Goal: Task Accomplishment & Management: Complete application form

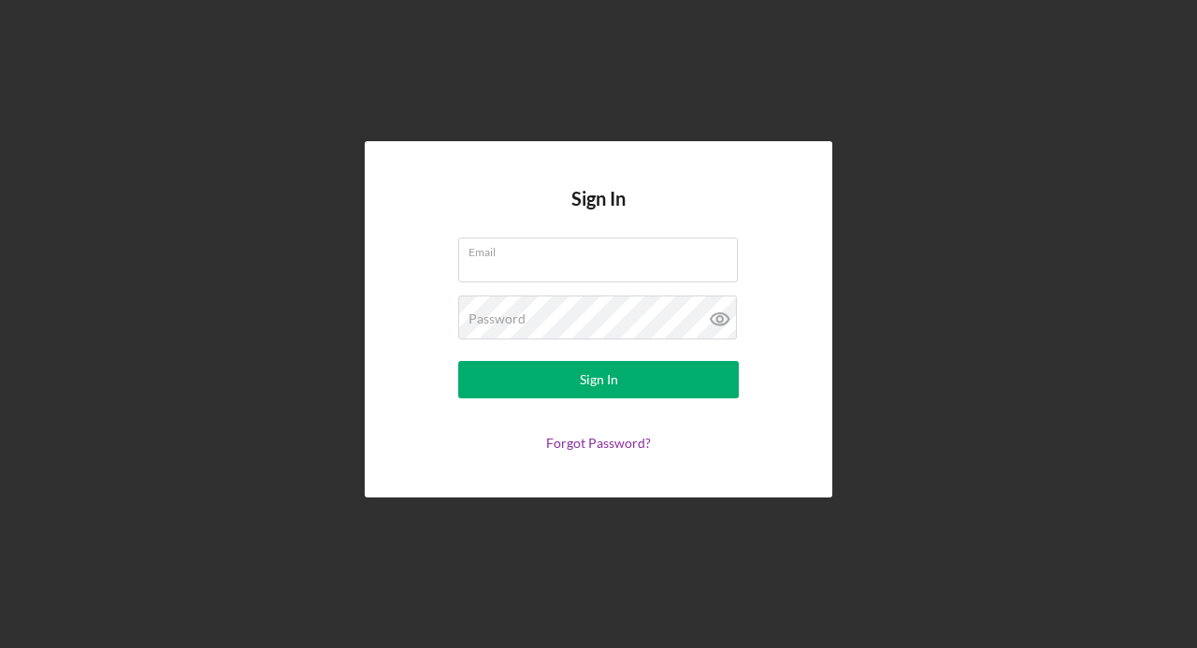
type input "[EMAIL_ADDRESS][DOMAIN_NAME]"
click at [684, 394] on button "Sign In" at bounding box center [598, 379] width 281 height 37
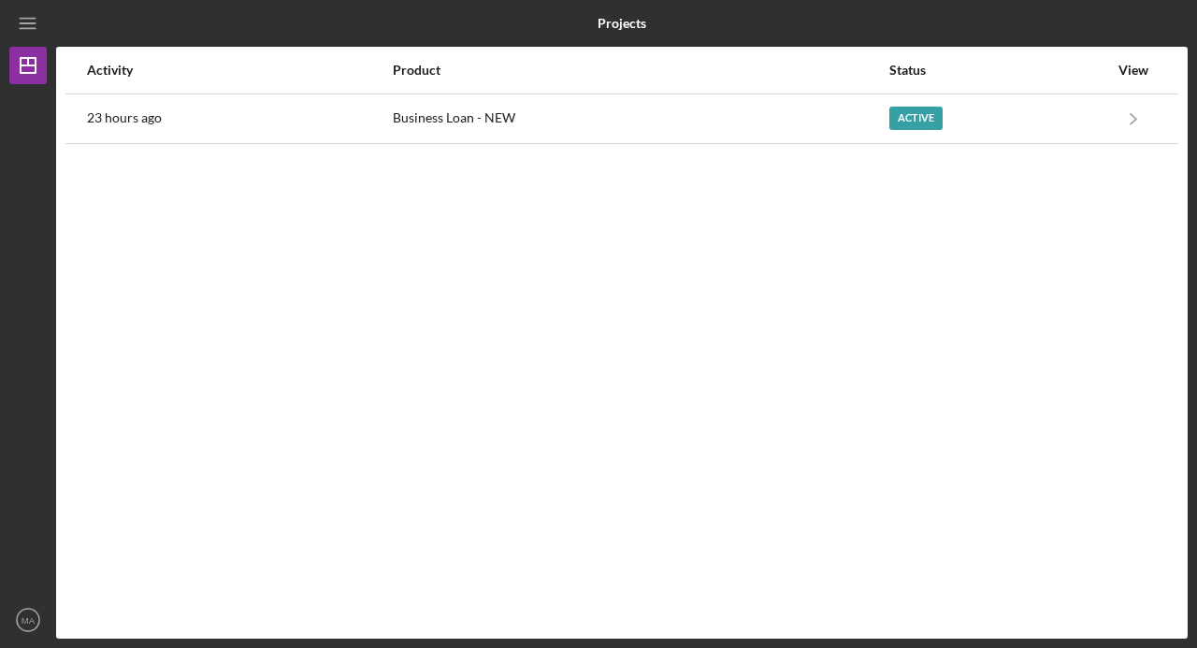
click at [1134, 127] on icon "Icon/Navigate" at bounding box center [1134, 118] width 42 height 42
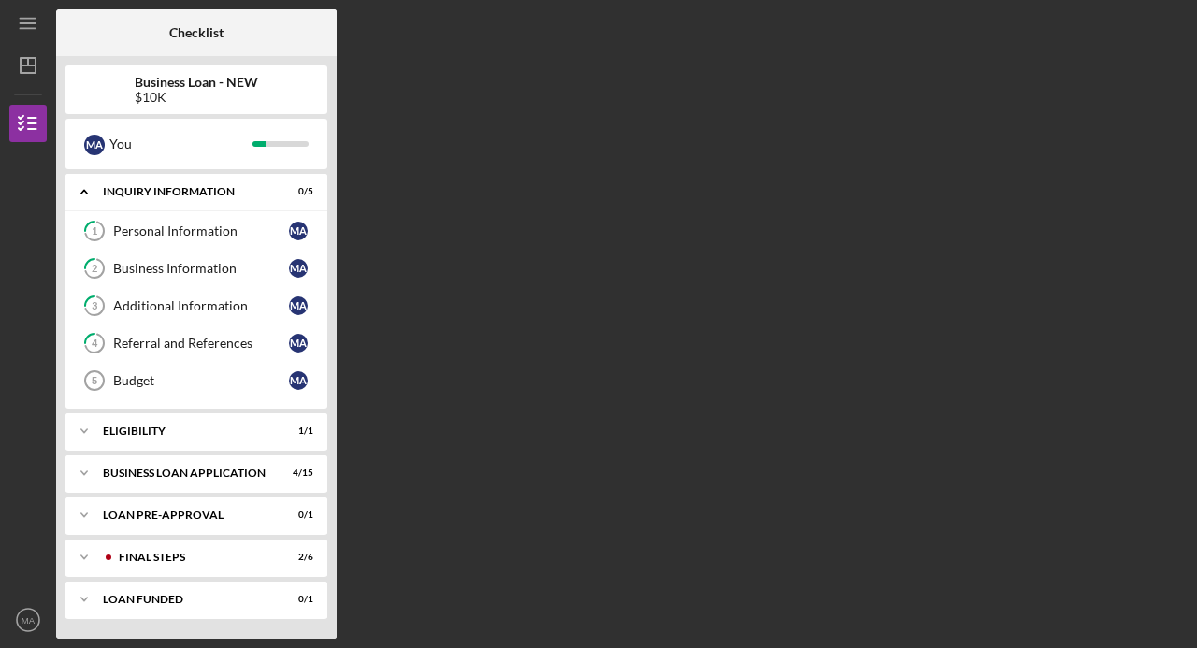
click at [163, 374] on div "Budget" at bounding box center [201, 380] width 176 height 15
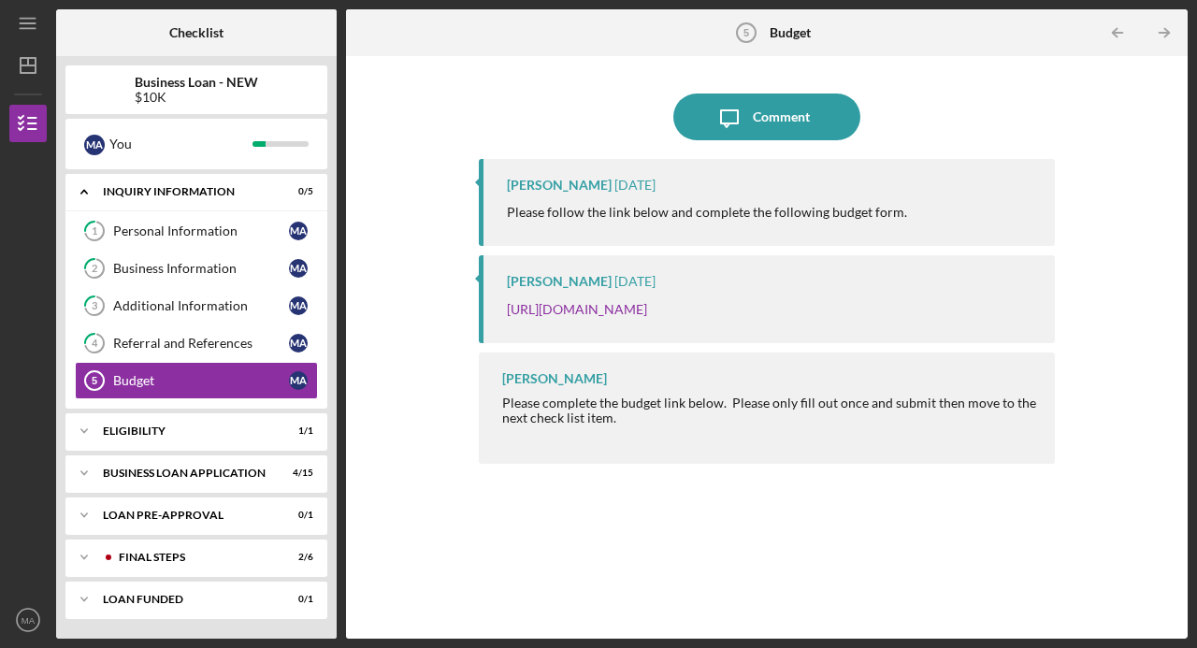
click at [267, 428] on div "ELIGIBILITY" at bounding box center [185, 431] width 164 height 11
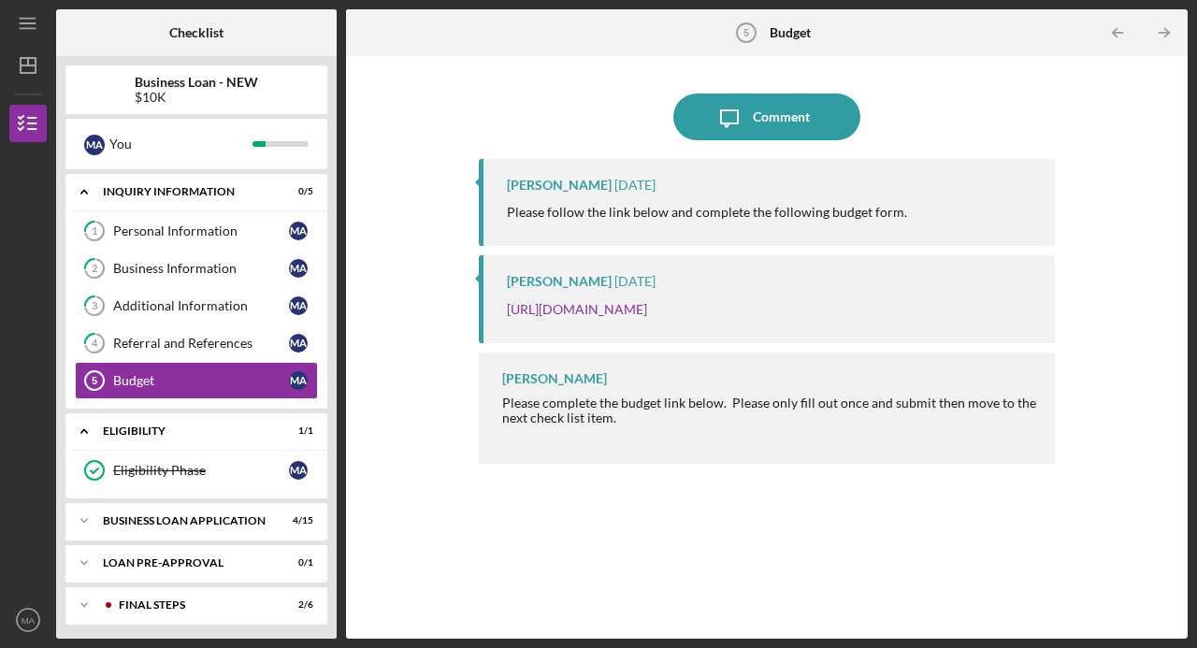
click at [249, 522] on div "BUSINESS LOAN APPLICATION" at bounding box center [185, 520] width 164 height 11
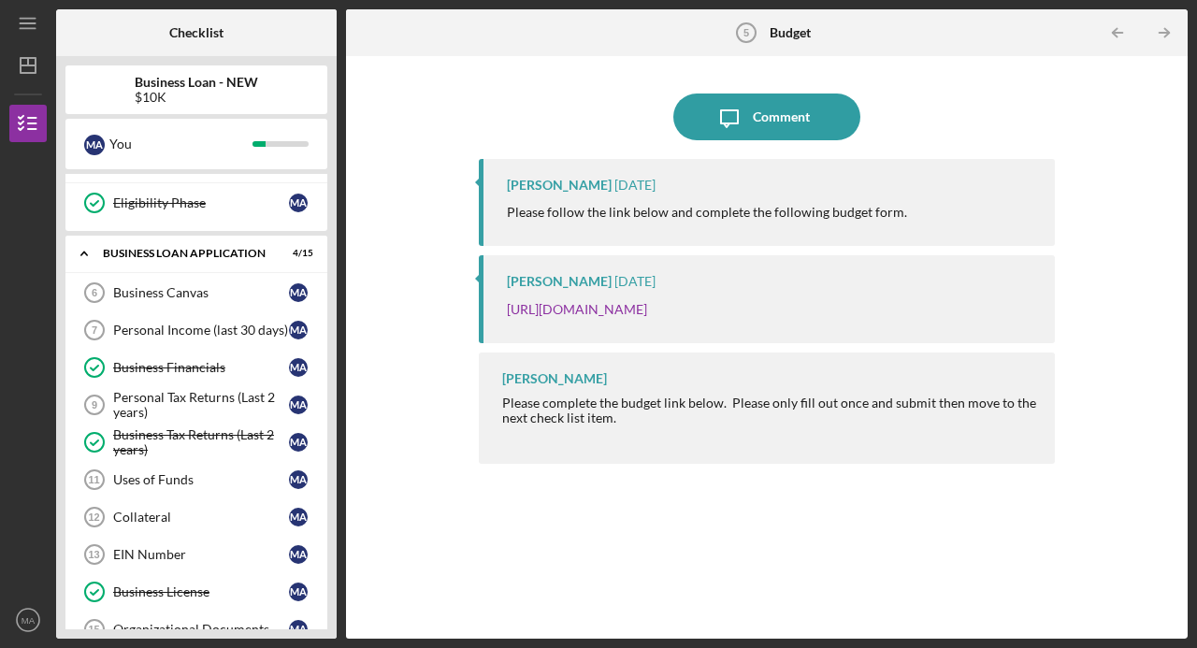
scroll to position [278, 0]
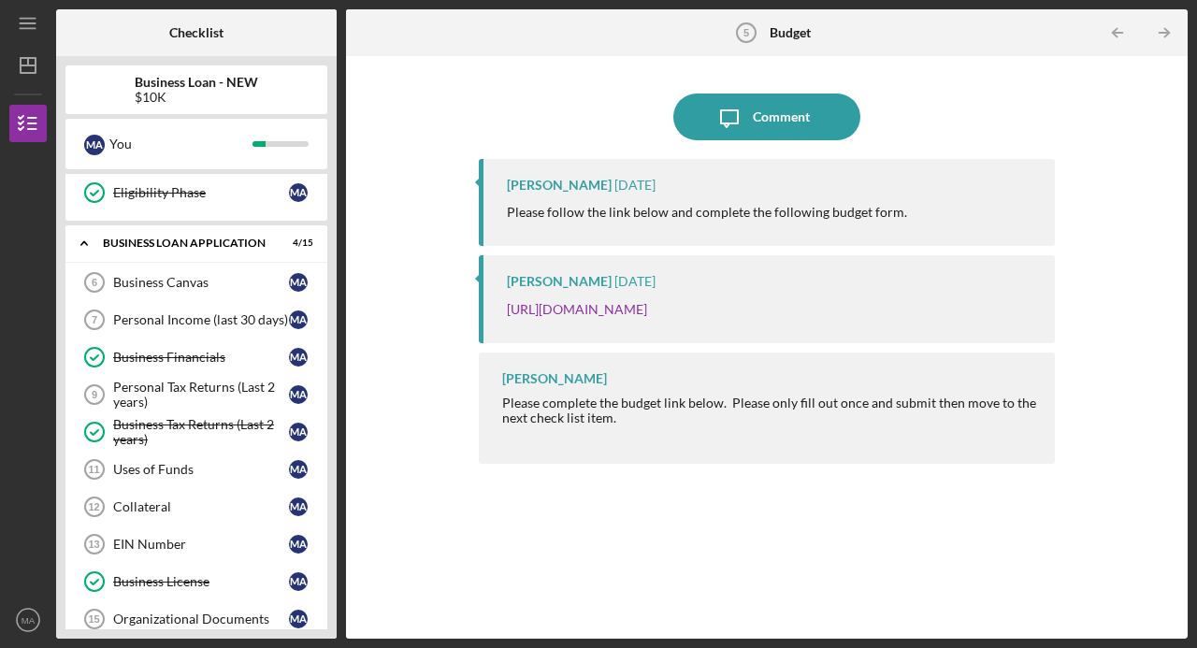
click at [150, 283] on div "Business Canvas" at bounding box center [201, 282] width 176 height 15
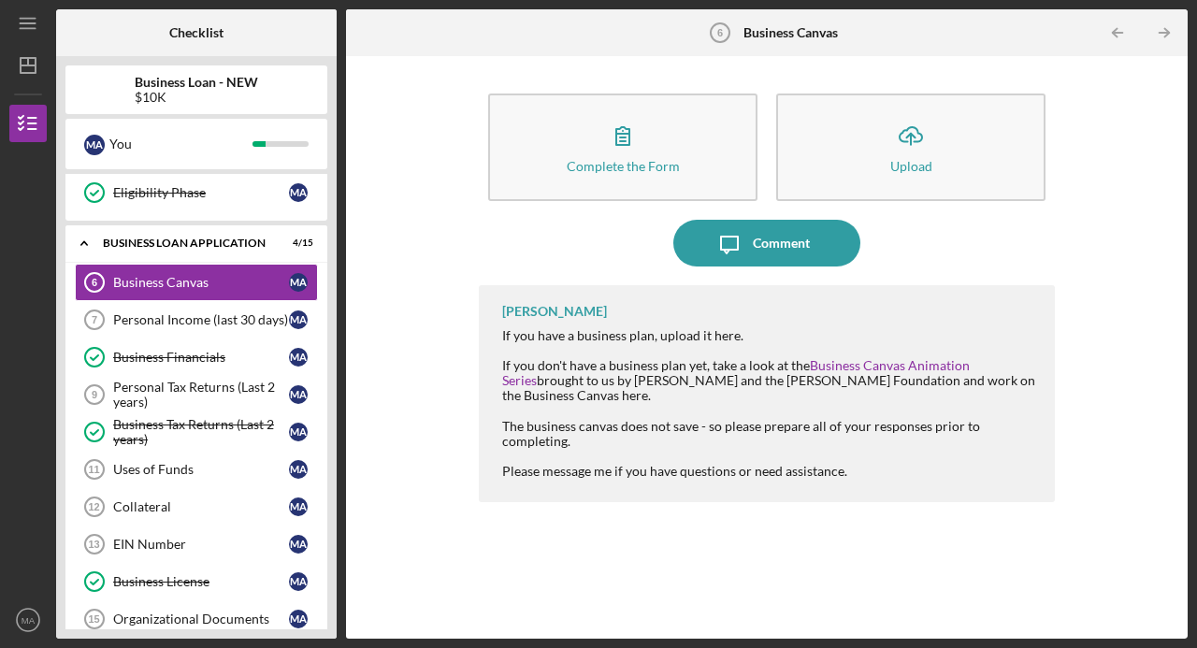
click at [921, 153] on icon "Icon/Upload" at bounding box center [911, 135] width 47 height 47
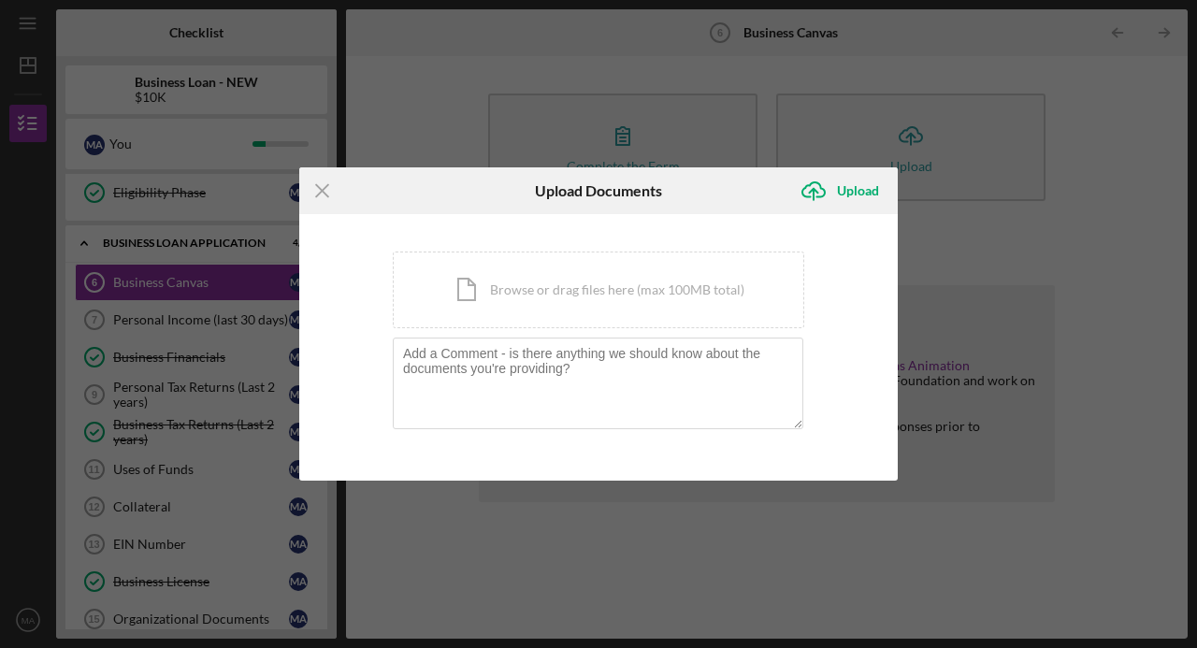
click at [624, 290] on div "Icon/Document Browse or drag files here (max 100MB total) Tap to choose files o…" at bounding box center [599, 290] width 412 height 77
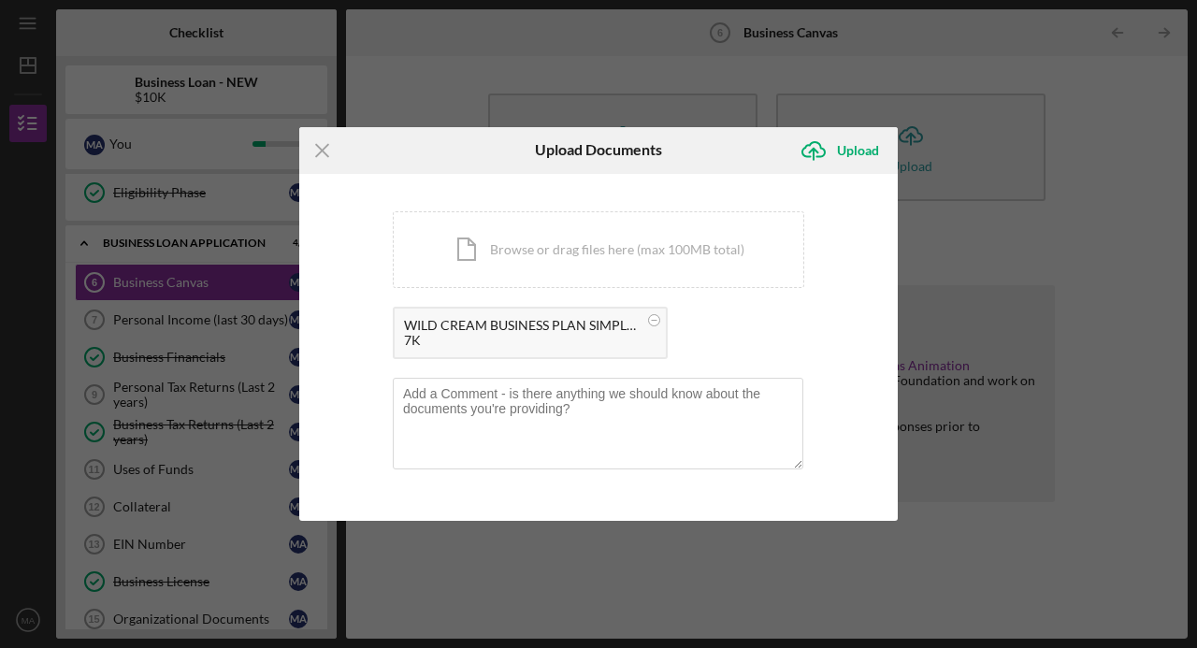
click at [852, 146] on div "Upload" at bounding box center [858, 150] width 42 height 37
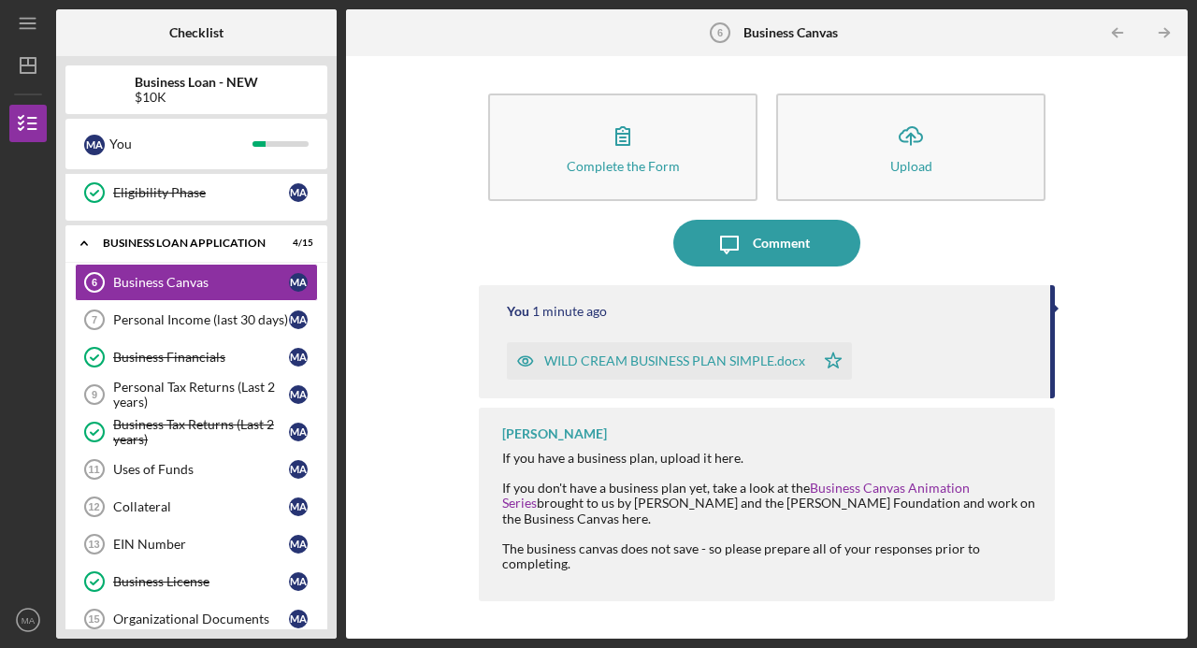
click at [600, 157] on icon "button" at bounding box center [623, 135] width 47 height 47
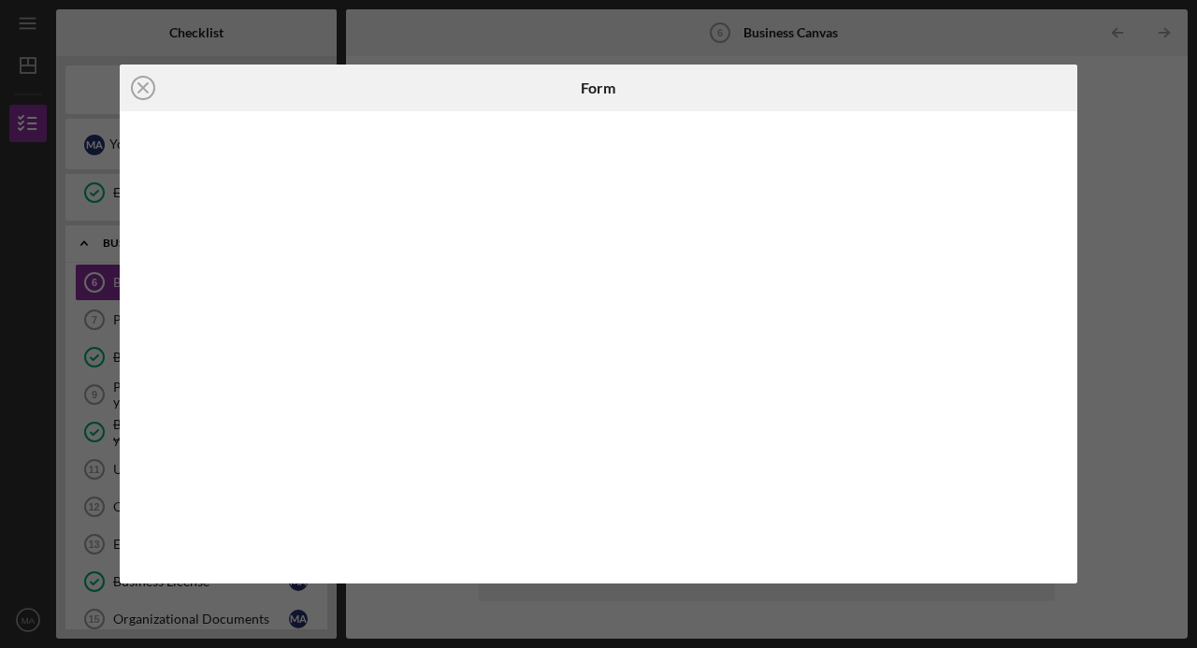
click at [142, 86] on icon "Icon/Close" at bounding box center [143, 88] width 47 height 47
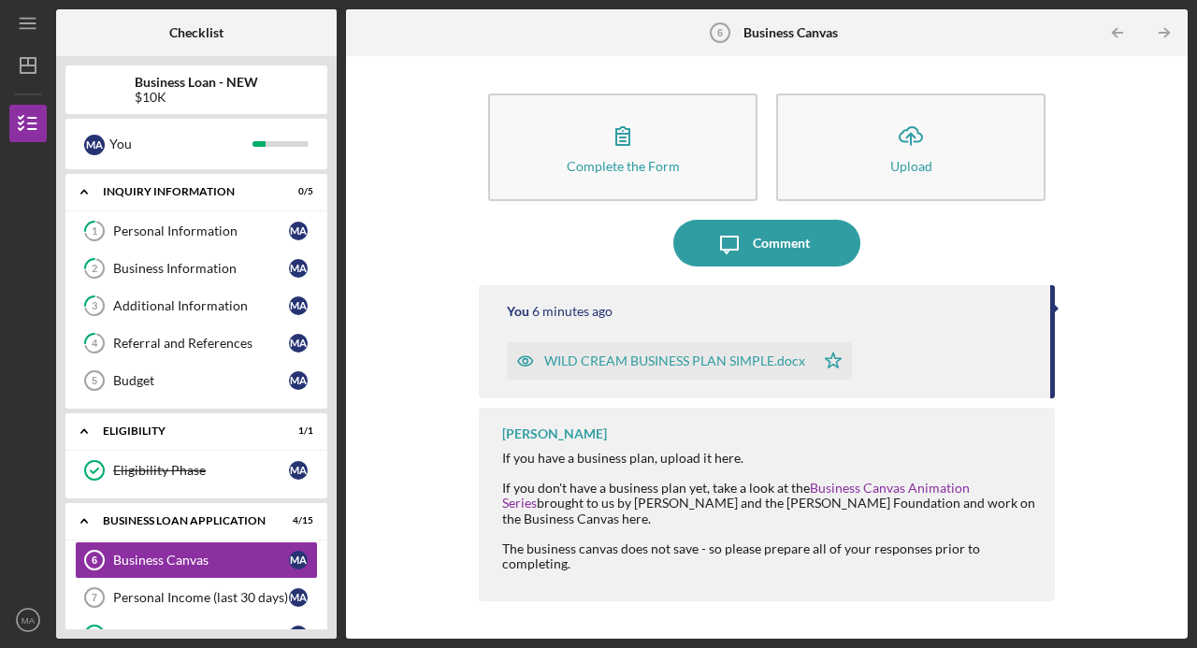
click at [129, 144] on div "You" at bounding box center [180, 144] width 143 height 32
click at [202, 153] on div "You" at bounding box center [180, 144] width 143 height 32
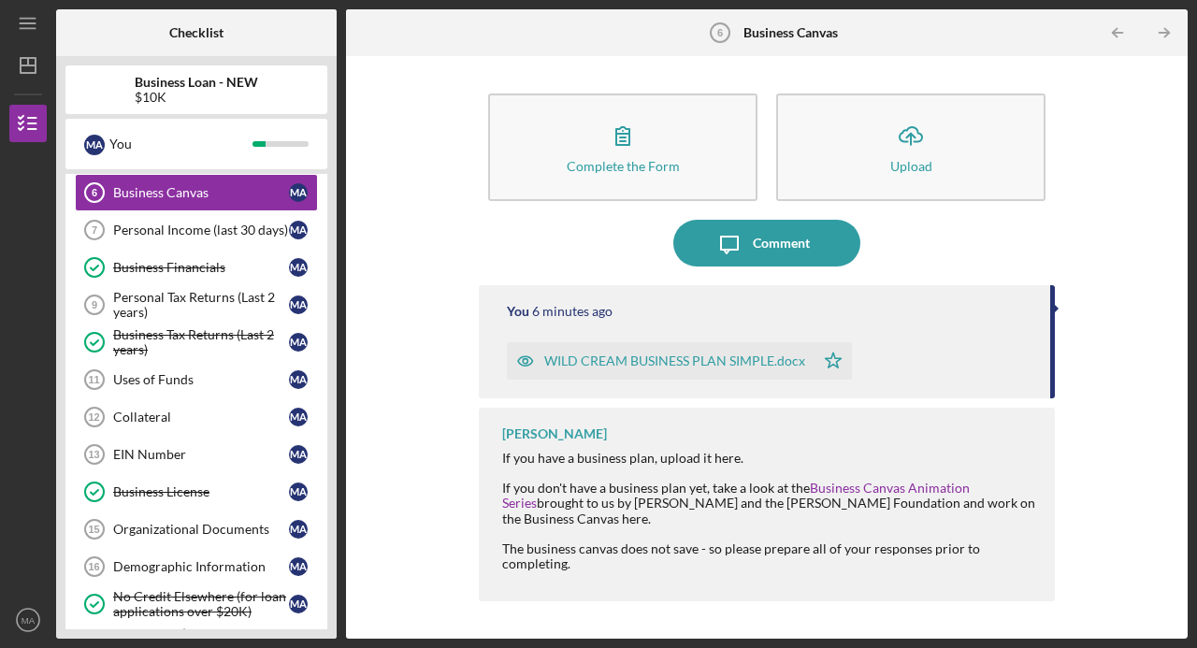
scroll to position [341, 0]
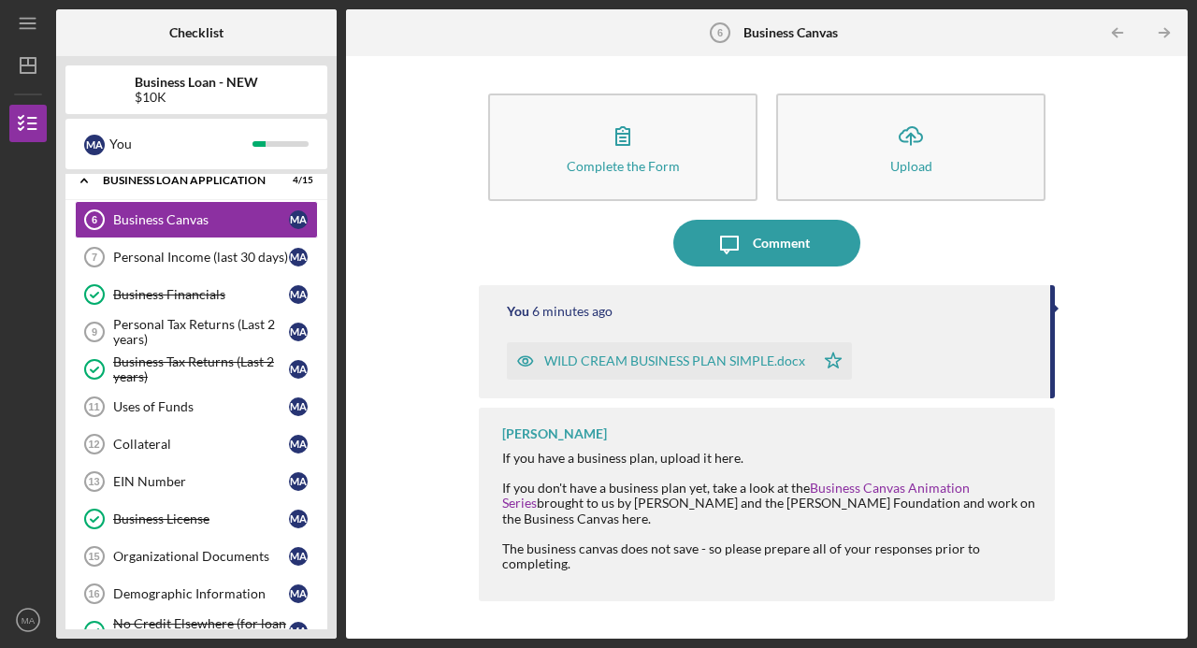
click at [150, 250] on div "Personal Income (last 30 days)" at bounding box center [201, 257] width 176 height 15
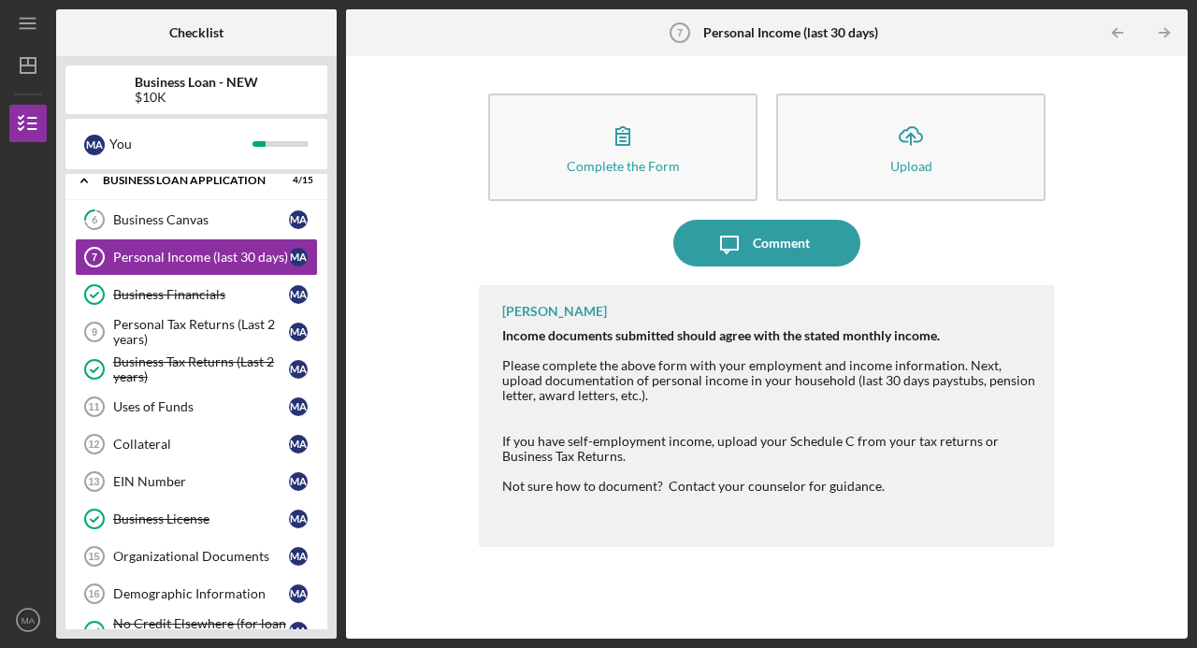
click at [141, 474] on div "EIN Number" at bounding box center [201, 481] width 176 height 15
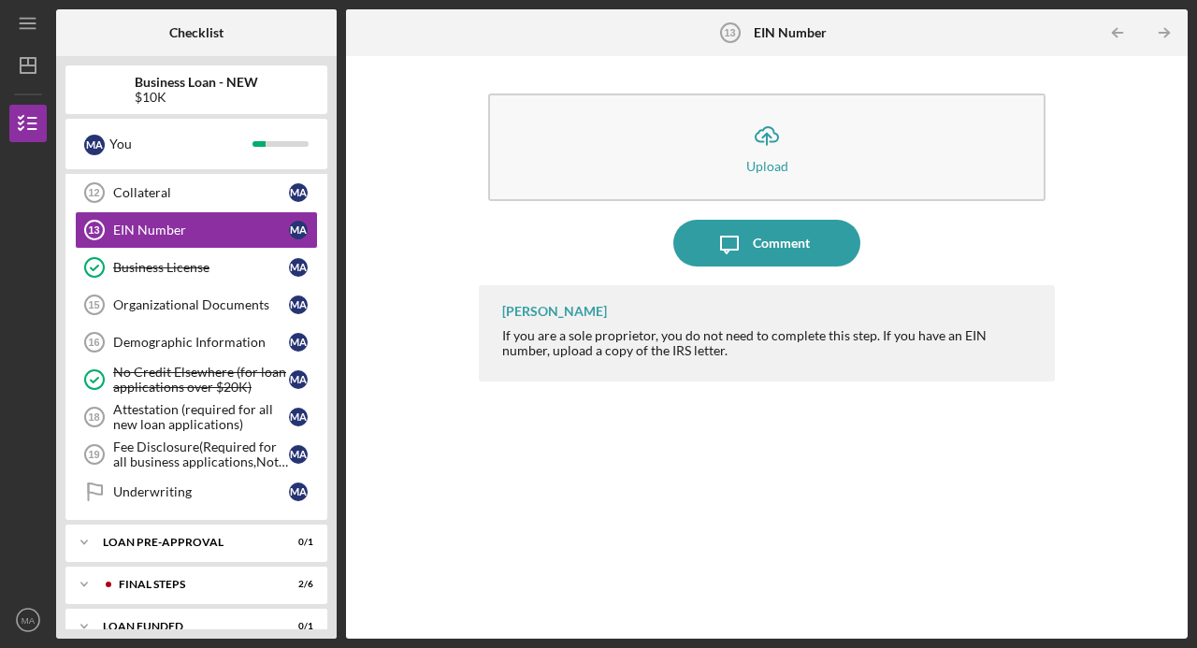
scroll to position [604, 0]
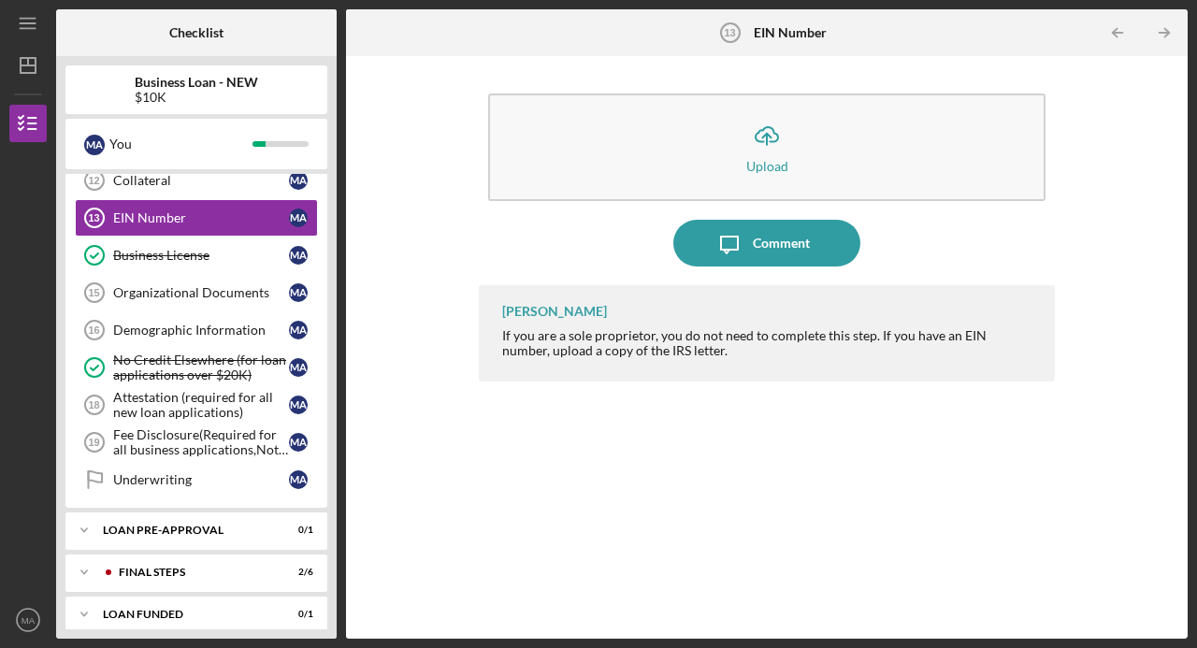
click at [153, 472] on div "Underwriting" at bounding box center [201, 479] width 176 height 15
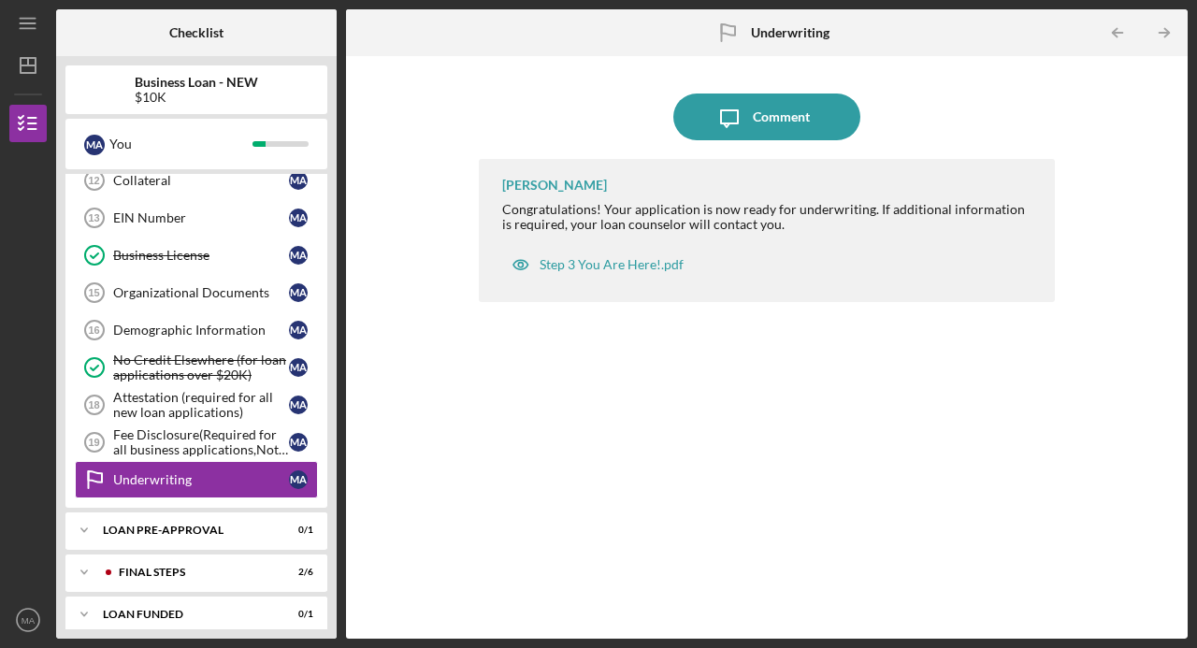
click at [157, 430] on div "Fee Disclosure(Required for all business applications,Not needed for Contractor…" at bounding box center [201, 443] width 176 height 30
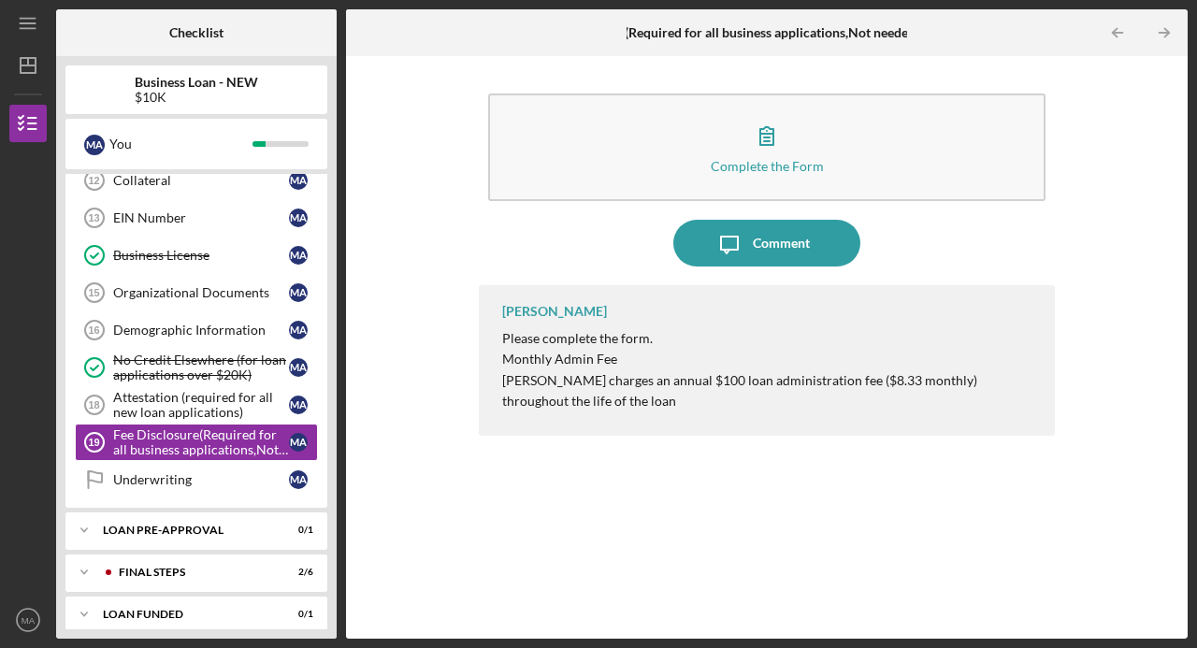
click at [147, 400] on div "Attestation (required for all new loan applications)" at bounding box center [201, 405] width 176 height 30
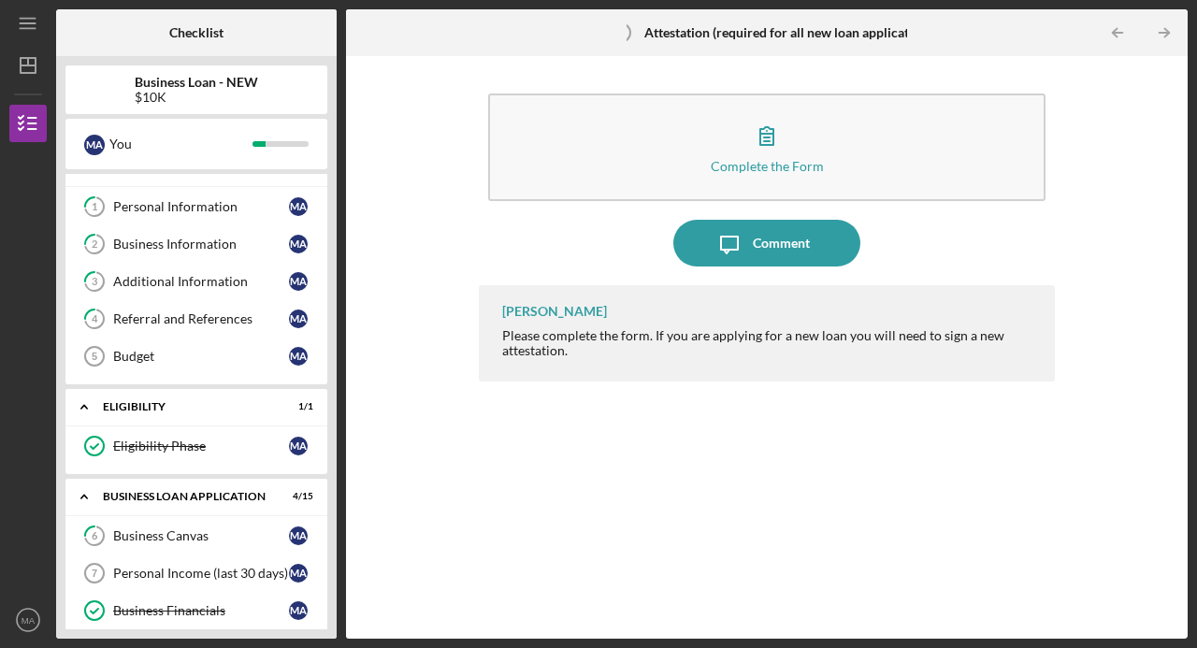
scroll to position [21, 0]
